Goal: Task Accomplishment & Management: Complete application form

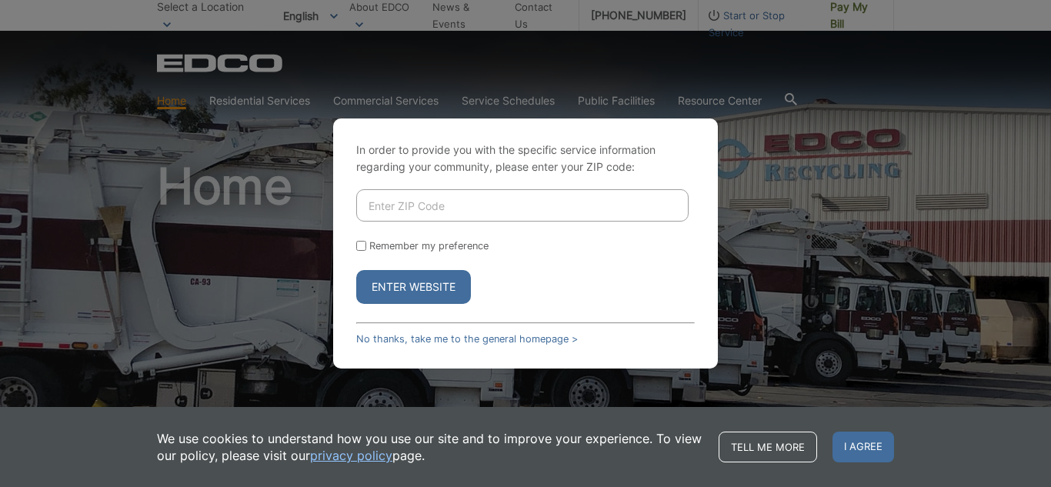
click at [382, 214] on input "Enter ZIP Code" at bounding box center [522, 205] width 332 height 32
type input "92021"
click at [364, 242] on input "Remember my preference" at bounding box center [361, 246] width 10 height 10
checkbox input "true"
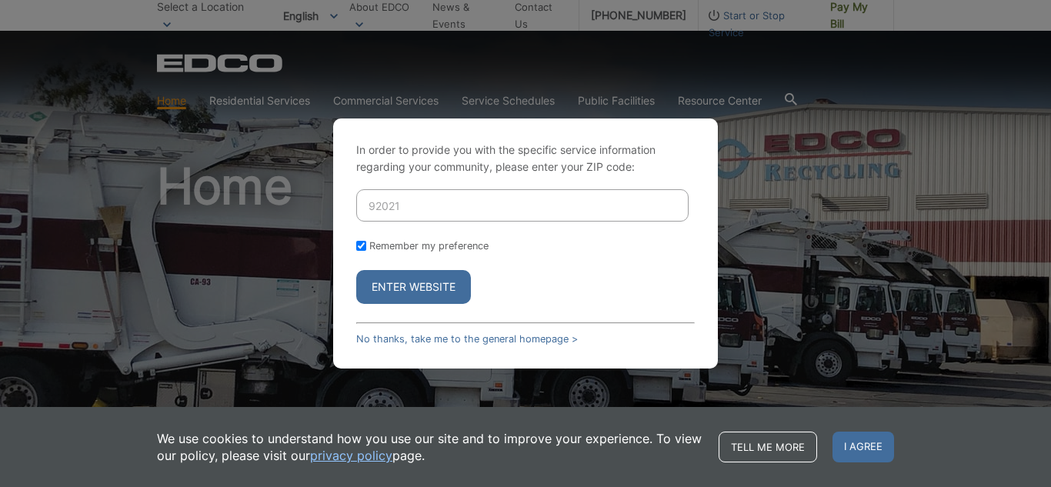
click at [385, 302] on button "Enter Website" at bounding box center [413, 287] width 115 height 34
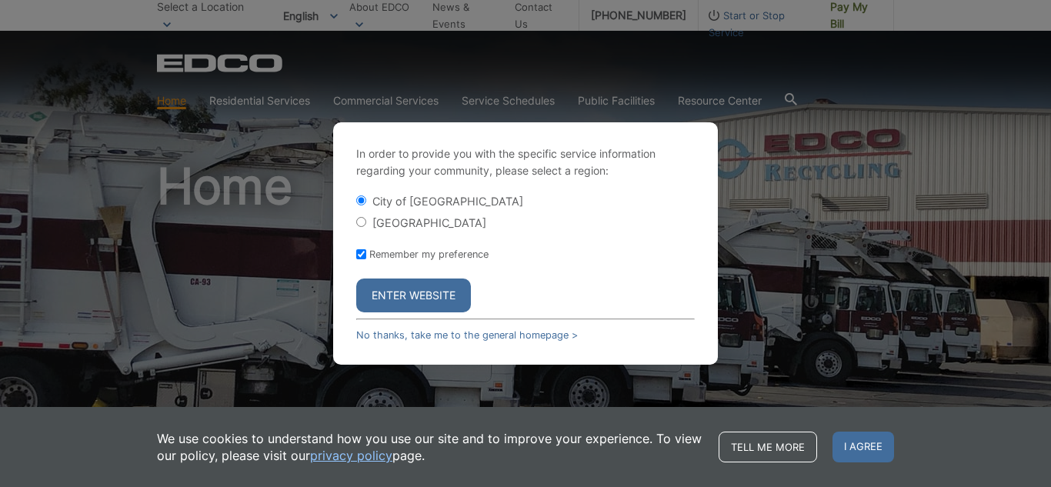
click at [388, 295] on button "Enter Website" at bounding box center [413, 295] width 115 height 34
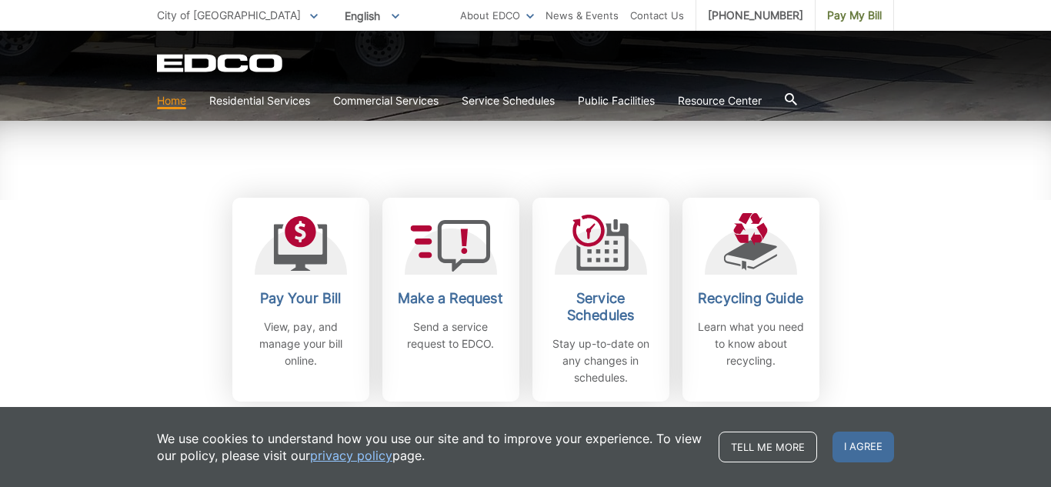
scroll to position [405, 0]
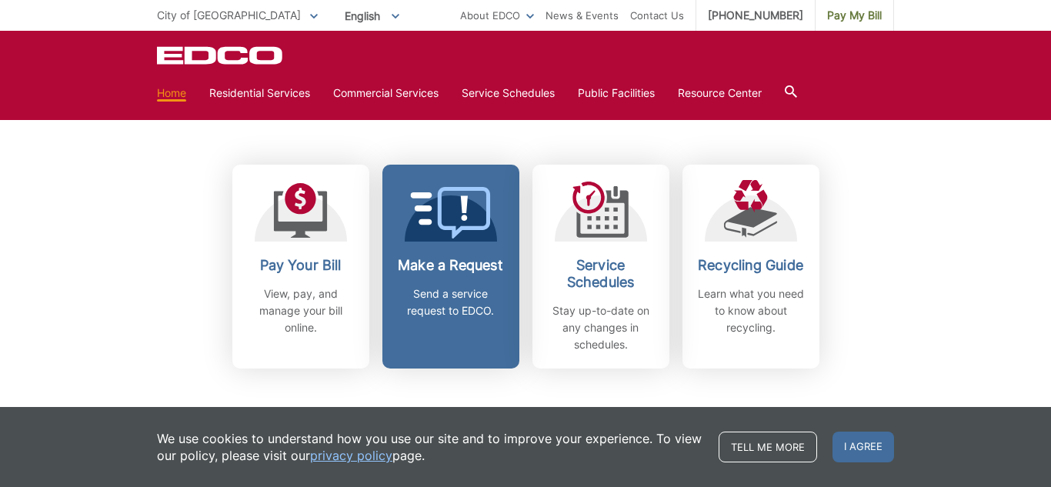
click at [457, 280] on div "Make a Request Send a service request to EDCO." at bounding box center [451, 288] width 114 height 62
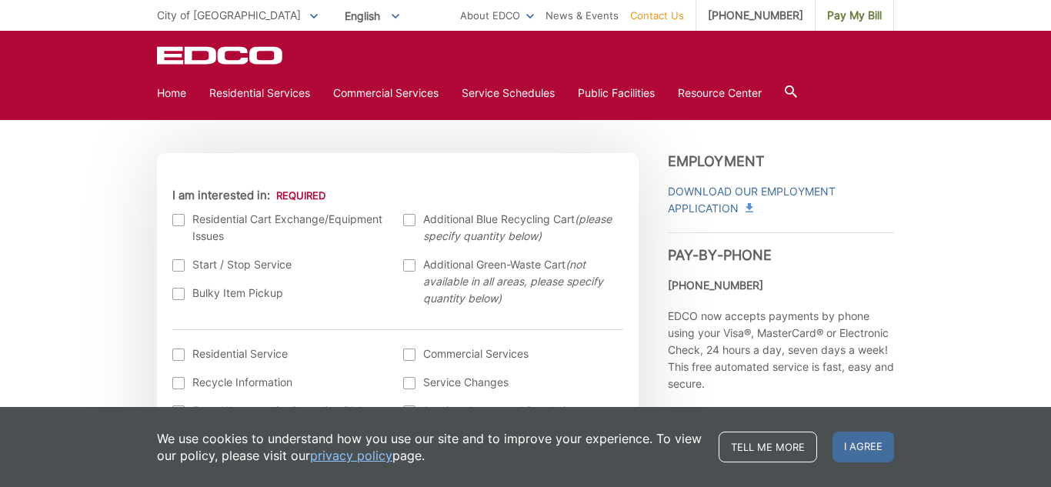
scroll to position [432, 0]
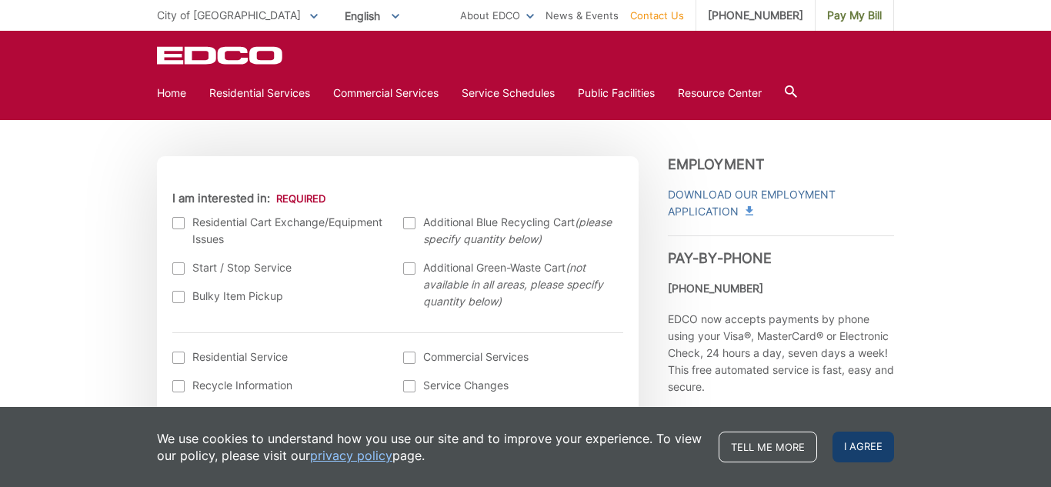
click at [879, 448] on span "I agree" at bounding box center [863, 447] width 62 height 31
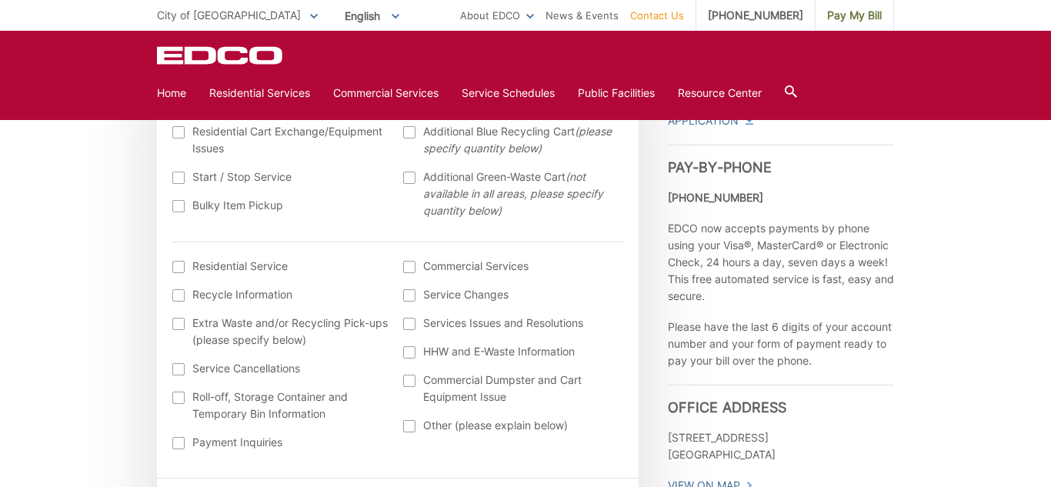
scroll to position [524, 0]
click at [179, 205] on div at bounding box center [178, 204] width 12 height 12
click at [0, 0] on input "Bulky Item Pickup" at bounding box center [0, 0] width 0 height 0
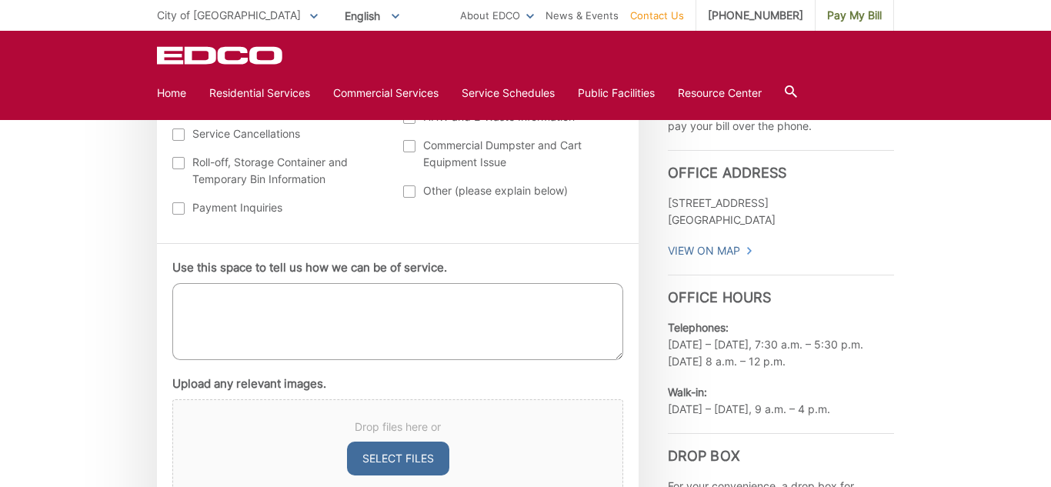
scroll to position [767, 0]
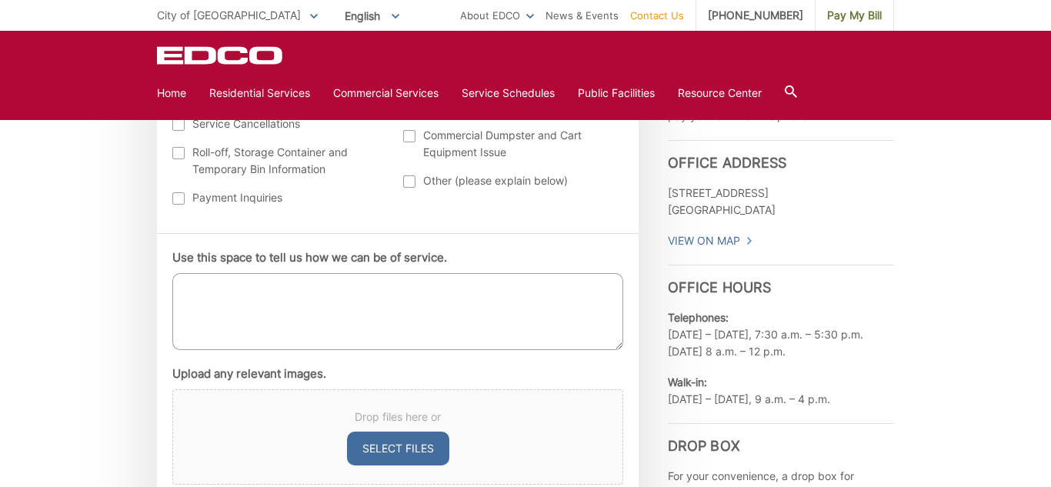
click at [261, 288] on textarea "Use this space to tell us how we can be of service." at bounding box center [397, 311] width 451 height 77
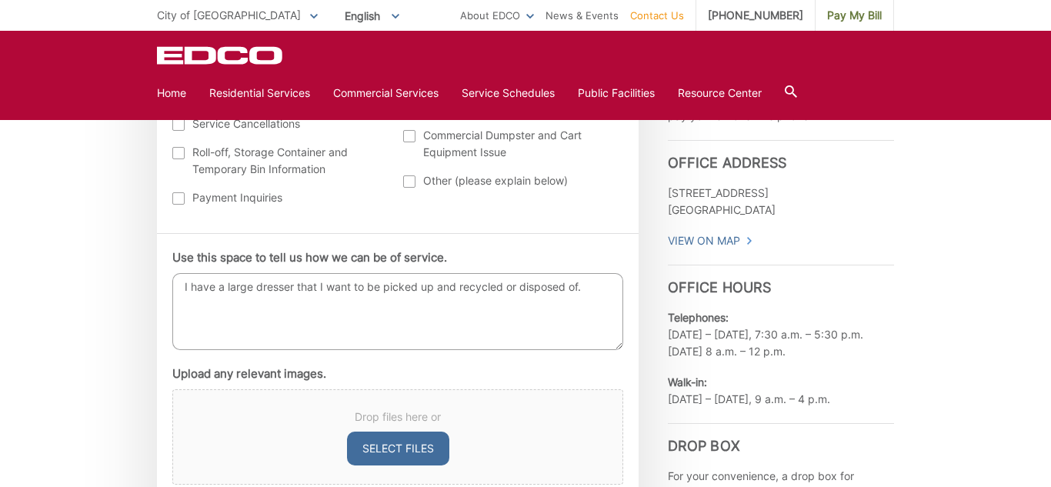
type textarea "I have a large dresser that I want to be picked up and recycled or disposed of."
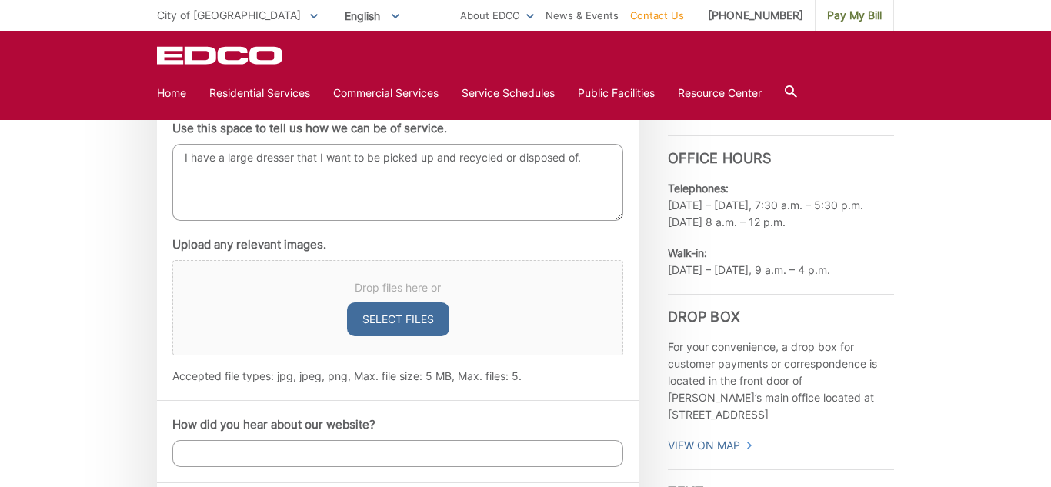
scroll to position [904, 0]
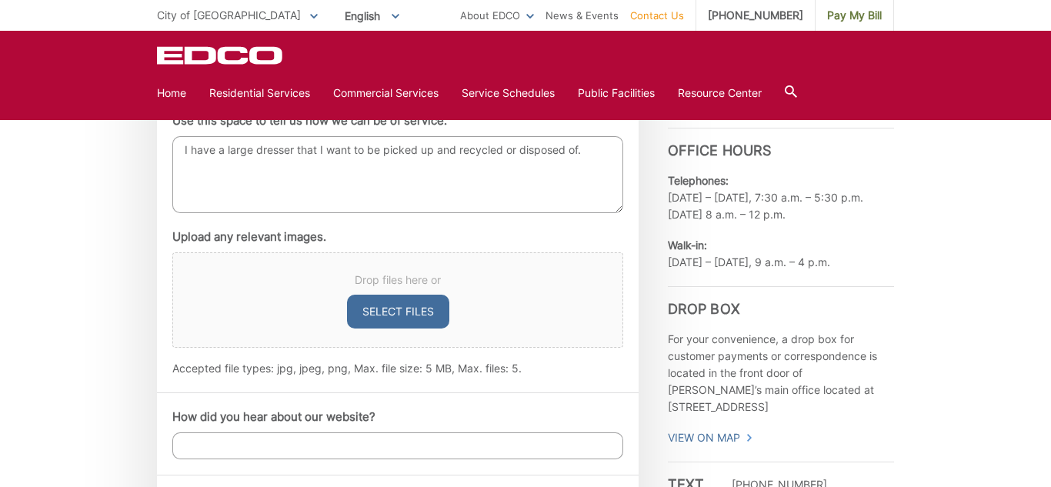
click at [372, 300] on button "Select files" at bounding box center [398, 312] width 102 height 34
type input "C:\fakepath\unnamed.jpg"
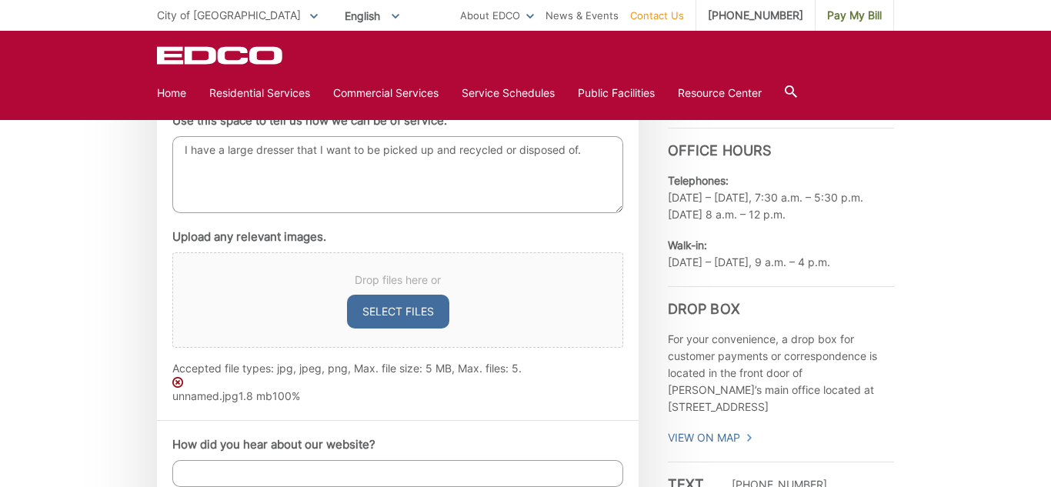
click at [595, 157] on textarea "I have a large dresser that I want to be picked up and recycled or disposed of." at bounding box center [397, 174] width 451 height 77
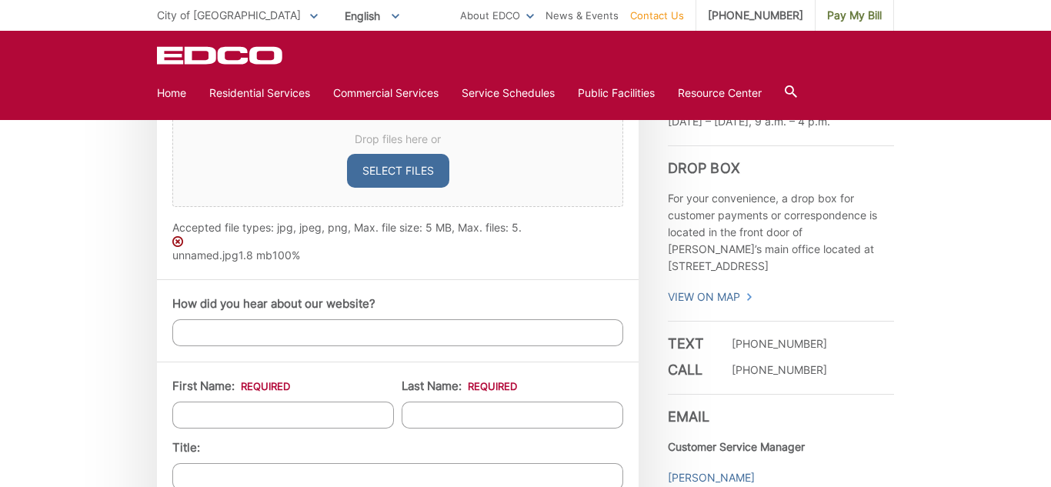
scroll to position [1062, 0]
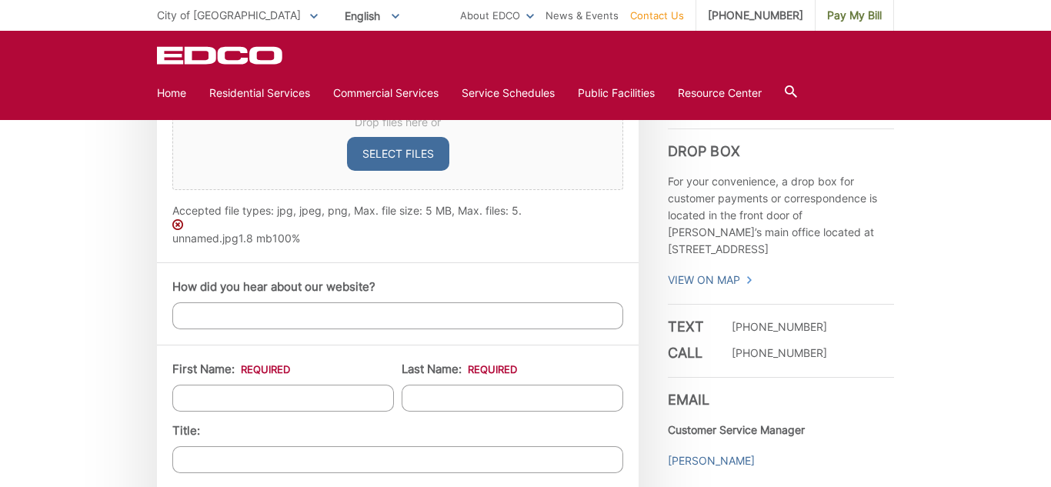
type textarea "I have a large dresser that I want to be picked up and recycled or disposed of.…"
click at [302, 308] on input "How did you hear about our website?" at bounding box center [397, 315] width 451 height 27
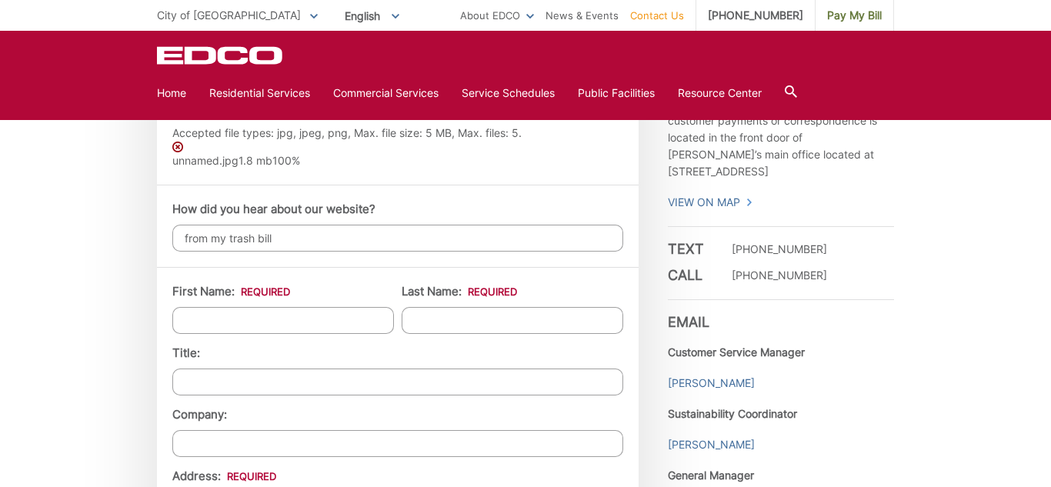
scroll to position [1144, 0]
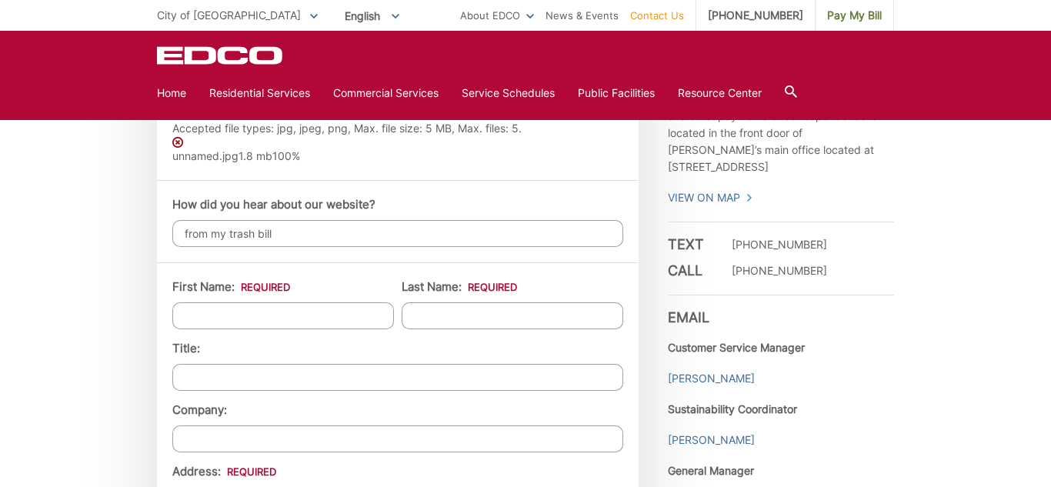
type input "from my trash bill"
click at [235, 315] on input "First Name: *" at bounding box center [283, 315] width 222 height 27
type input "saeed"
click at [422, 309] on input "Last Name: *" at bounding box center [513, 315] width 222 height 27
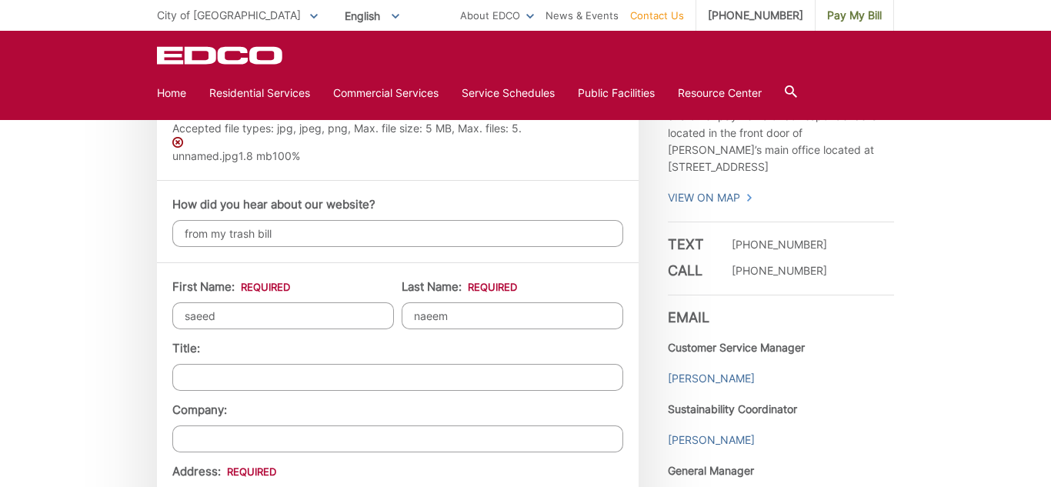
type input "naeem"
click at [300, 372] on input "Title:" at bounding box center [397, 377] width 451 height 27
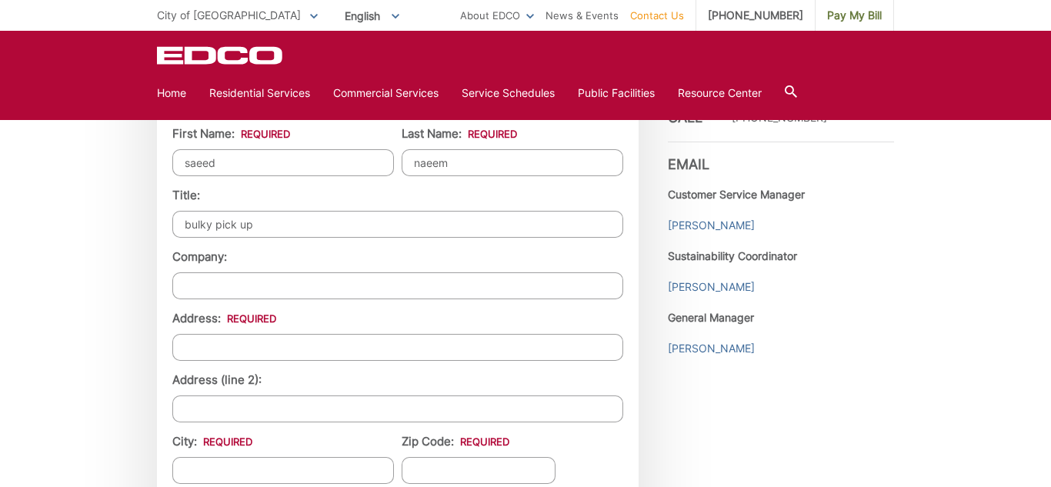
scroll to position [1325, 0]
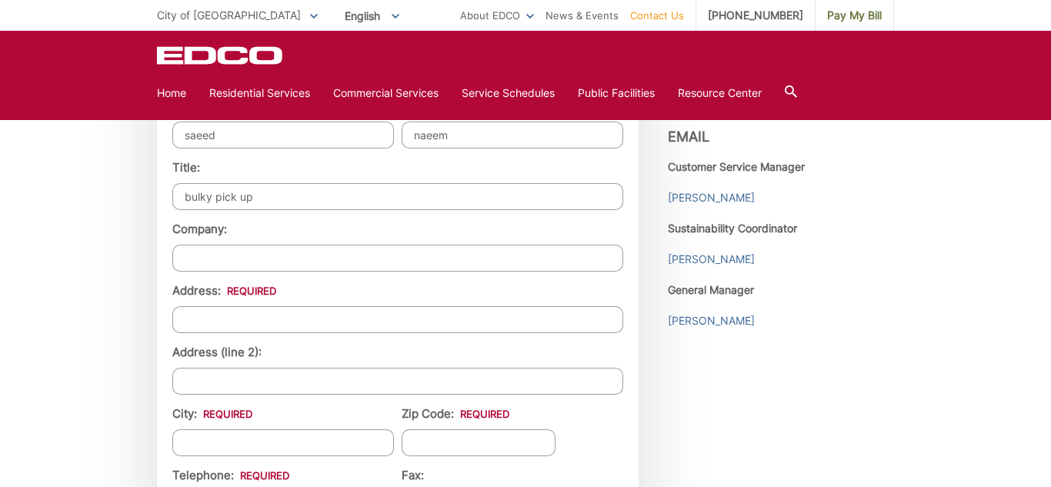
type input "bulky pick up"
click at [301, 323] on input "Address: *" at bounding box center [397, 319] width 451 height 27
type input "1221 Naranca Ave"
type input "El Cajon"
type input "92021"
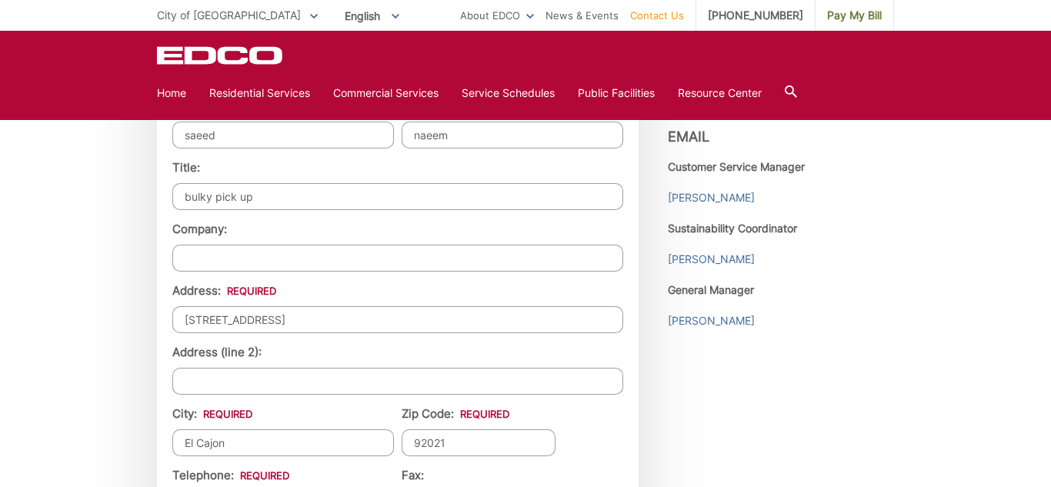
type input "6197151358"
type input "saeednaeem.510@gmail.com"
type input "(619) 715-1358"
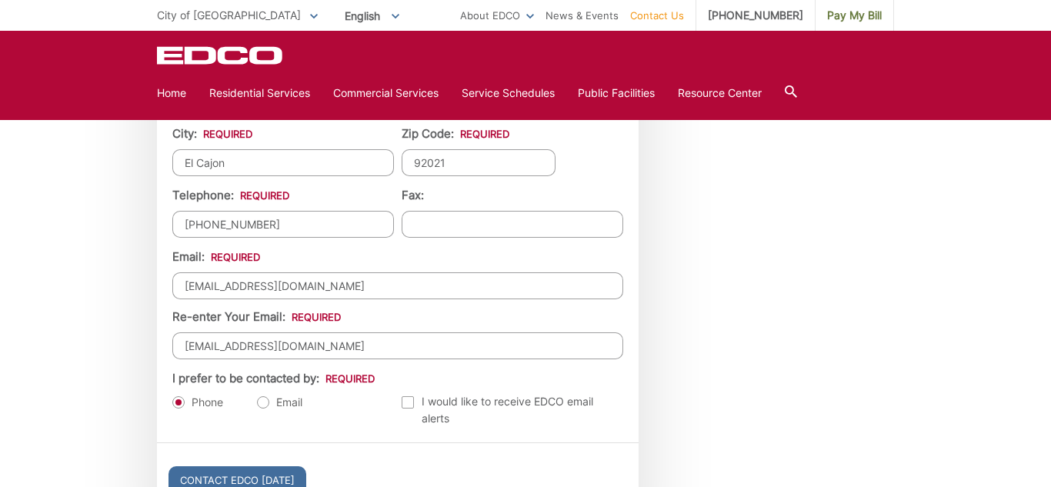
scroll to position [1606, 0]
click at [273, 402] on label "Email" at bounding box center [279, 401] width 45 height 15
radio input "true"
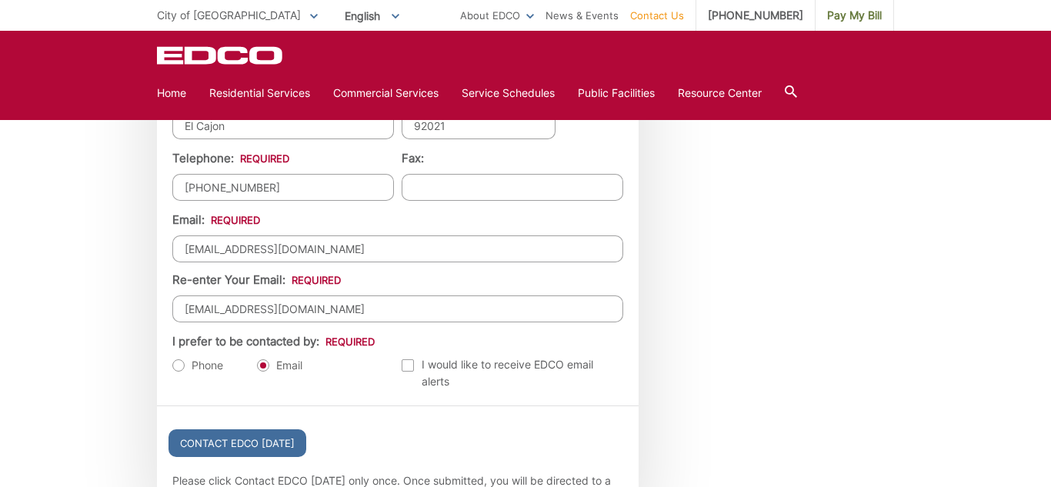
scroll to position [1676, 0]
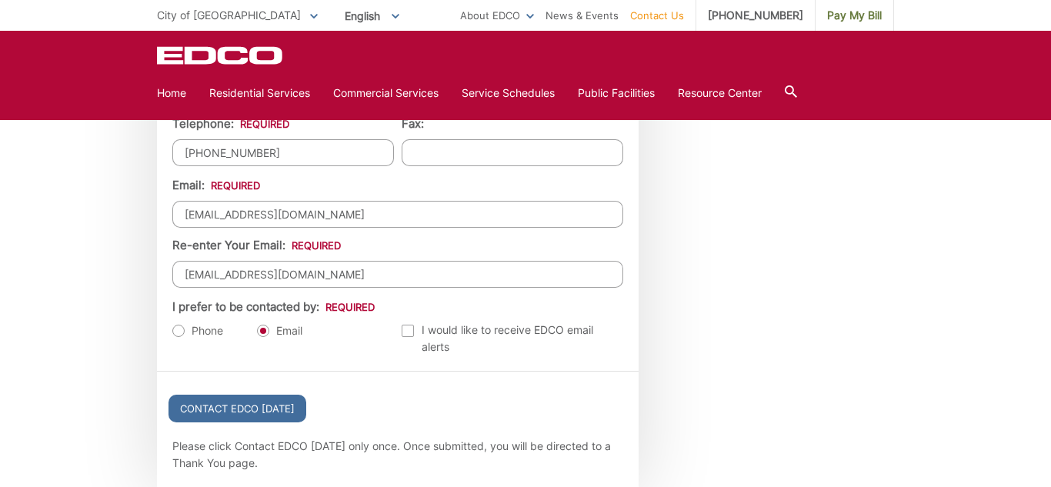
click at [405, 328] on div at bounding box center [408, 331] width 12 height 12
click at [0, 0] on input "Email Alerts" at bounding box center [0, 0] width 0 height 0
click at [263, 402] on input "Contact EDCO Today" at bounding box center [237, 409] width 138 height 28
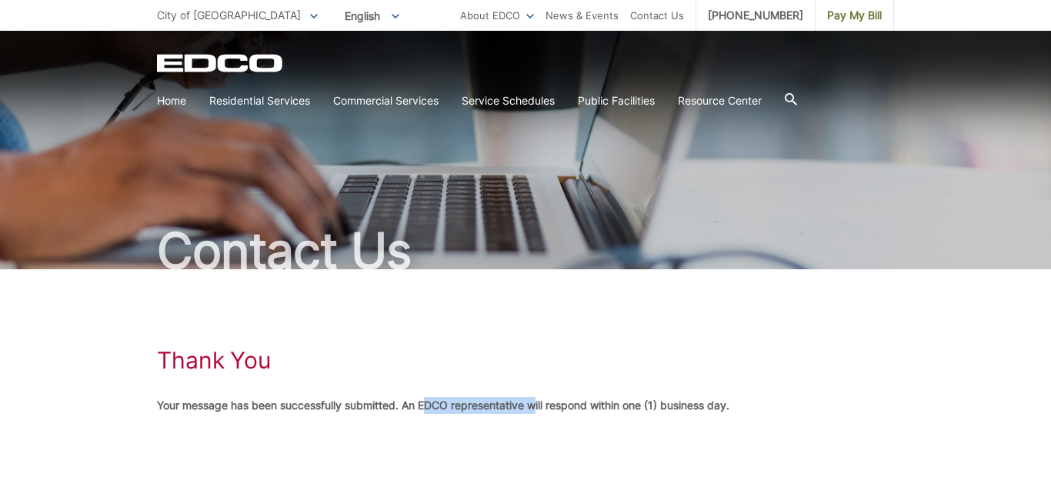
drag, startPoint x: 429, startPoint y: 403, endPoint x: 546, endPoint y: 413, distance: 118.1
click at [546, 413] on p "Your message has been successfully submitted. An EDCO representative will respo…" at bounding box center [525, 405] width 737 height 17
click at [173, 105] on link "Home" at bounding box center [171, 100] width 29 height 17
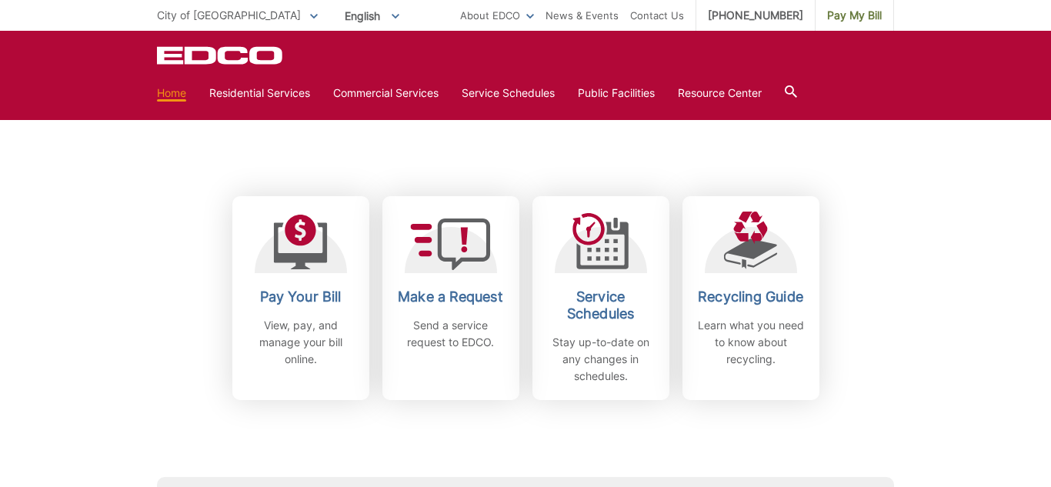
scroll to position [383, 0]
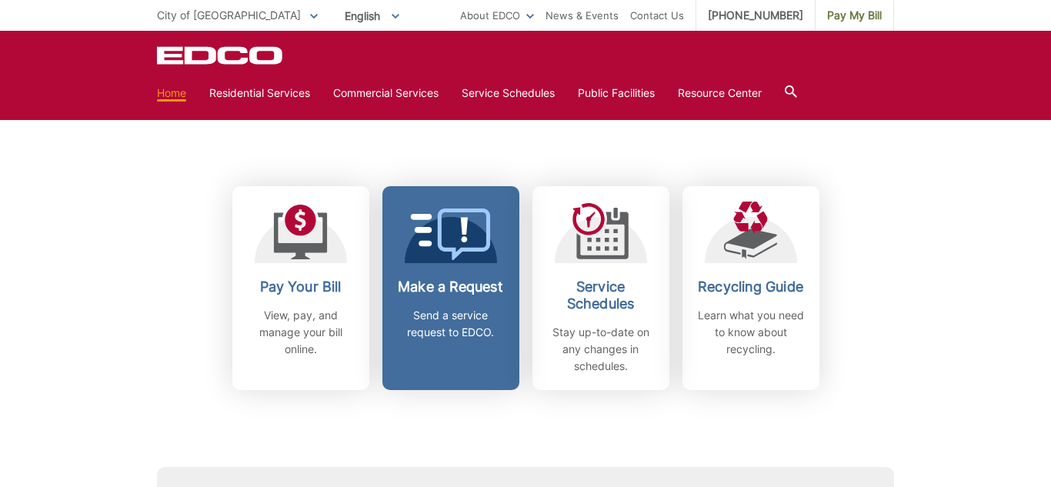
click at [448, 297] on div "Make a Request Send a service request to EDCO." at bounding box center [451, 309] width 114 height 62
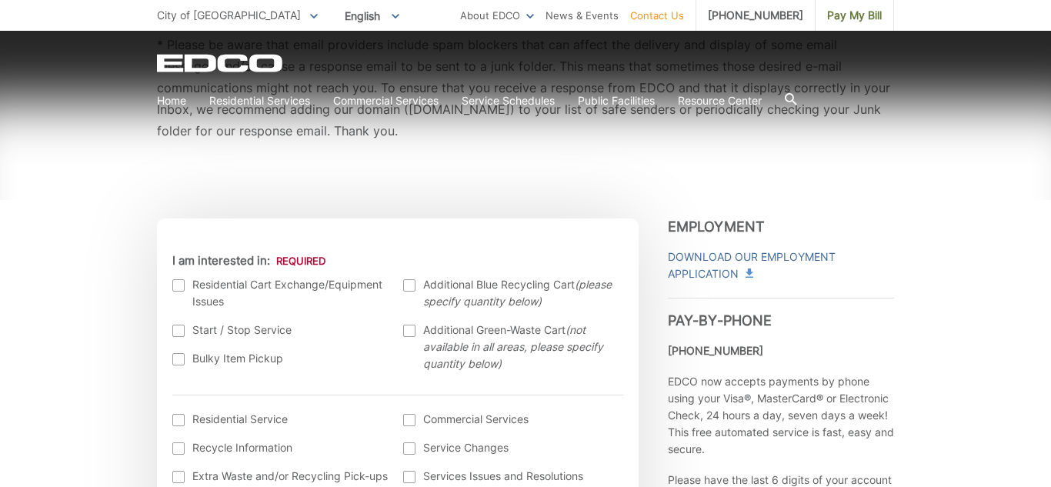
scroll to position [381, 0]
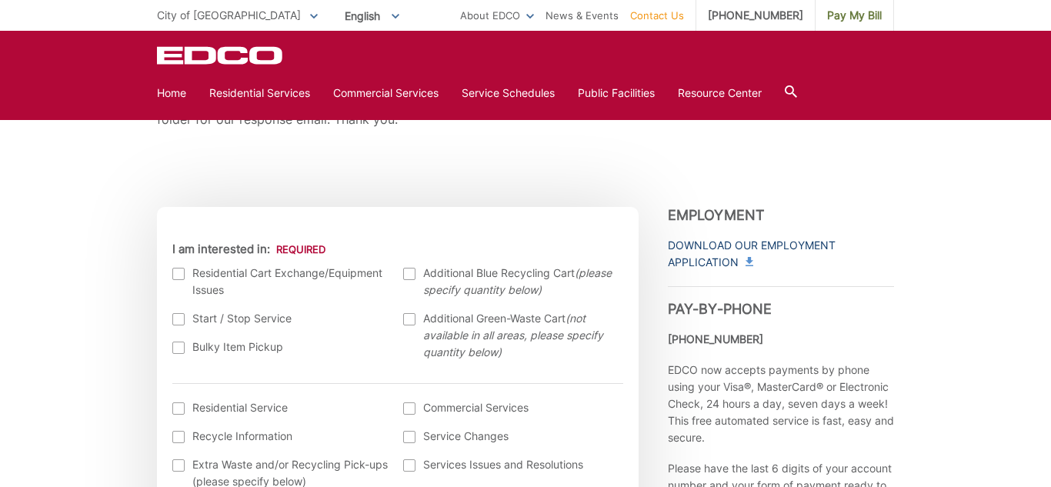
click at [688, 241] on link "Download Our Employment Application" at bounding box center [781, 254] width 226 height 34
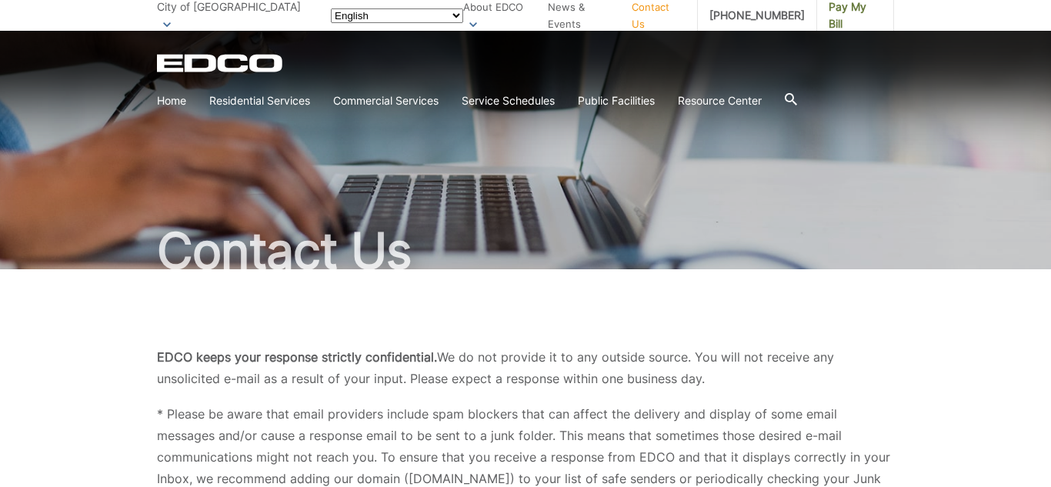
scroll to position [378, 0]
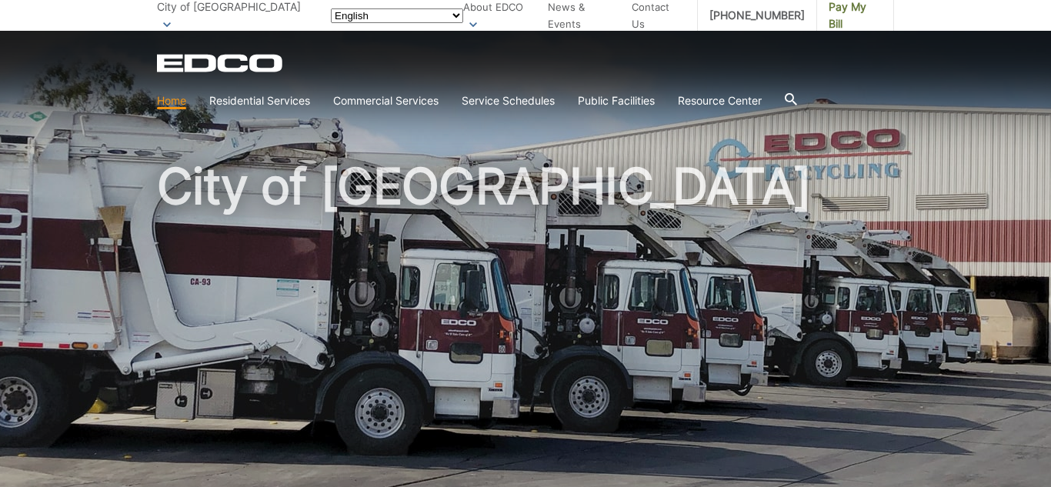
scroll to position [383, 0]
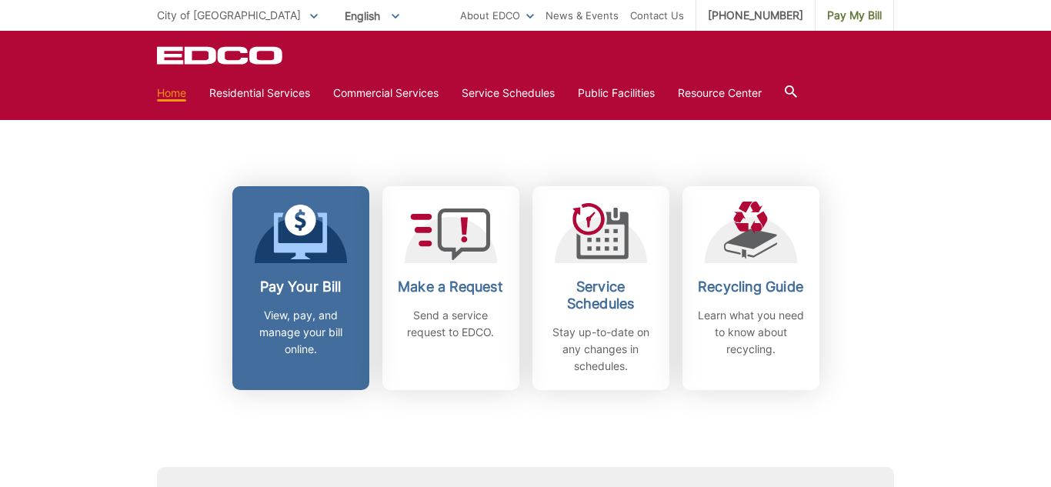
click at [316, 283] on h2 "Pay Your Bill" at bounding box center [301, 286] width 114 height 17
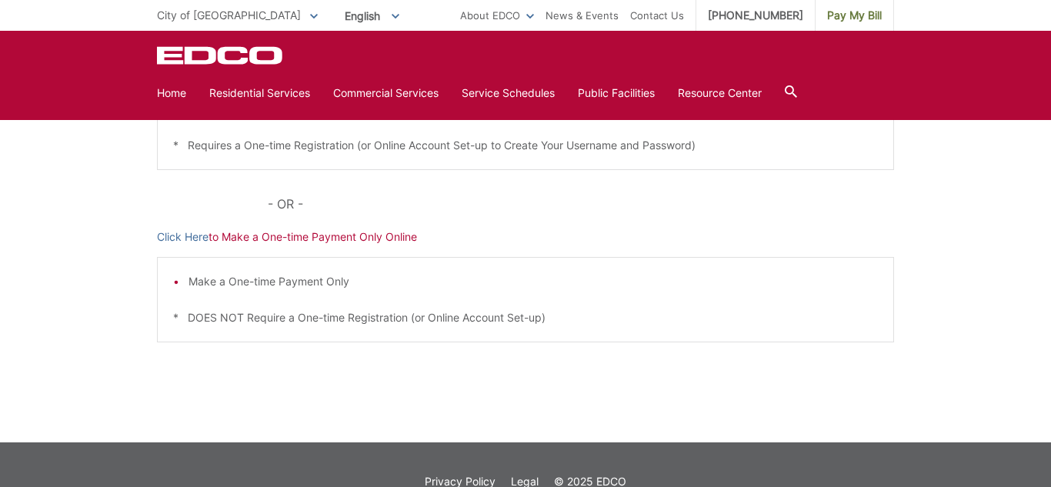
scroll to position [446, 0]
click at [266, 240] on p "Click Here to Make a One-time Payment Only Online" at bounding box center [525, 237] width 737 height 17
click at [189, 240] on link "Click Here" at bounding box center [183, 237] width 52 height 17
